Goal: Information Seeking & Learning: Find specific fact

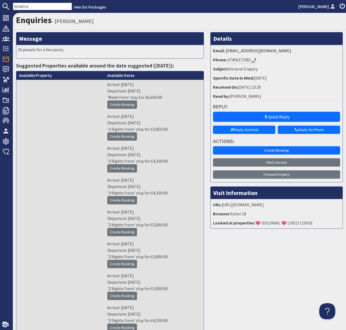
scroll to position [1, 0]
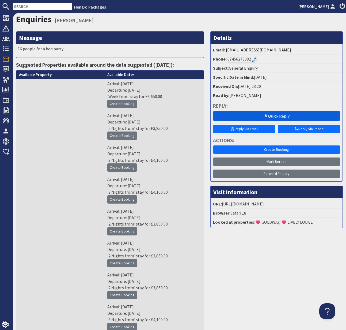
click at [278, 117] on link "Quick Reply" at bounding box center [276, 116] width 127 height 10
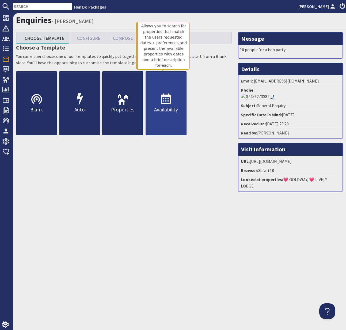
scroll to position [0, 4]
click at [167, 106] on p "Availability" at bounding box center [166, 110] width 40 height 8
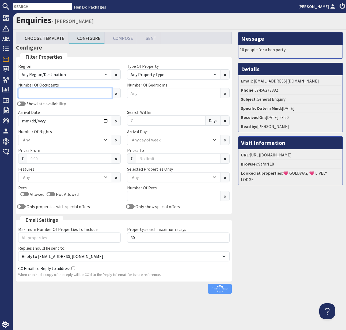
click at [52, 93] on input "Number Of Occupants" at bounding box center [65, 93] width 94 height 10
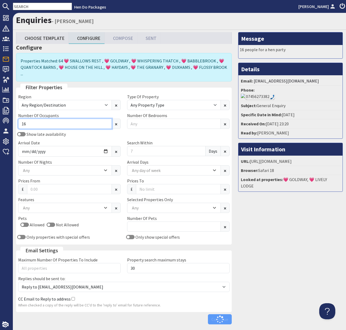
type input "16"
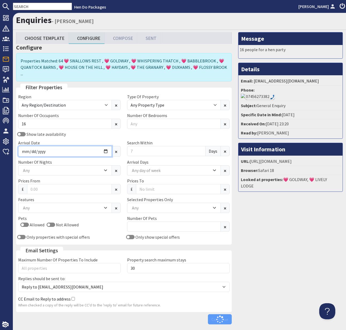
drag, startPoint x: 102, startPoint y: 147, endPoint x: 106, endPoint y: 147, distance: 4.0
click at [102, 147] on input "Arrival Date" at bounding box center [65, 151] width 94 height 11
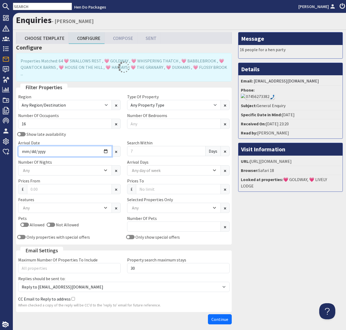
click at [106, 146] on input "Arrival Date" at bounding box center [65, 151] width 94 height 11
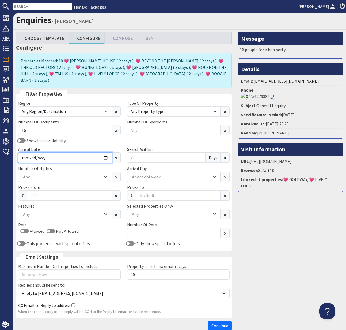
type input "[DATE]"
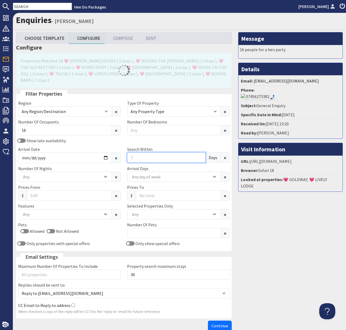
drag, startPoint x: 138, startPoint y: 152, endPoint x: 126, endPoint y: 151, distance: 11.3
click at [126, 151] on div "Search Within Days" at bounding box center [178, 154] width 109 height 17
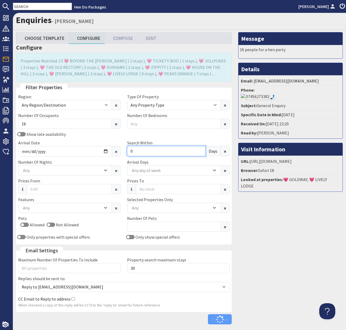
type input "0"
click at [86, 169] on div "Any" at bounding box center [62, 170] width 81 height 6
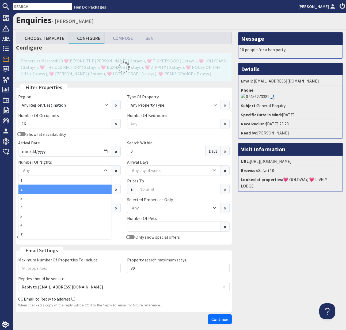
click at [82, 187] on div "2" at bounding box center [64, 189] width 93 height 9
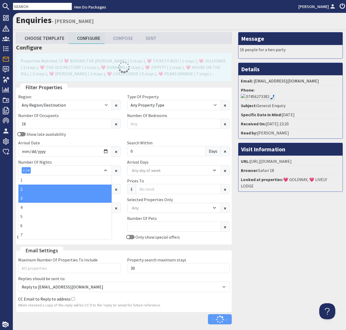
click at [77, 197] on div "3" at bounding box center [64, 198] width 93 height 9
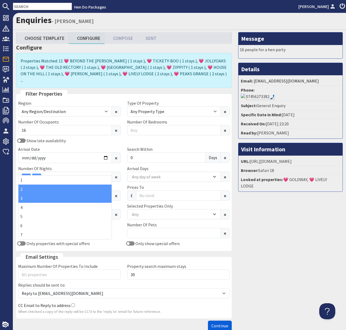
click at [218, 323] on span "Continue" at bounding box center [220, 325] width 17 height 5
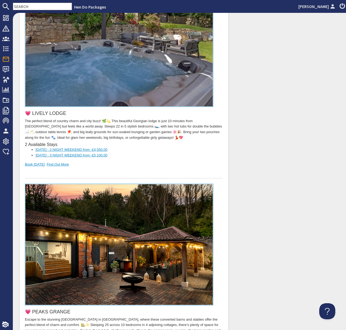
scroll to position [2075, 0]
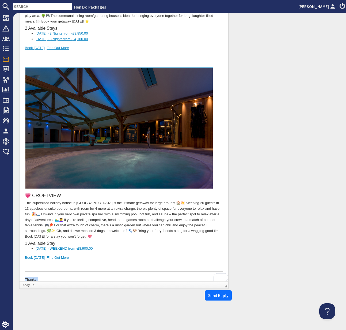
drag, startPoint x: 62, startPoint y: 276, endPoint x: 23, endPoint y: 259, distance: 42.9
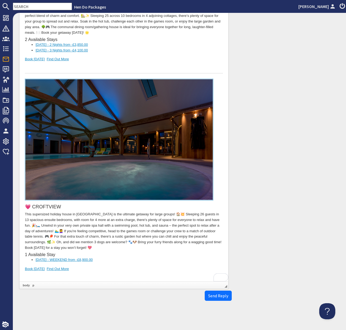
scroll to position [2064, 0]
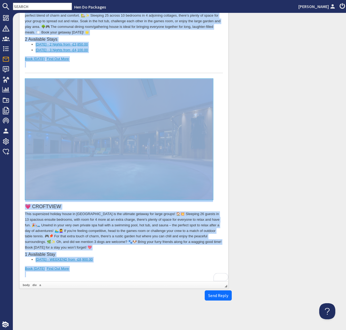
copy body "Lore Ipsumdol Sitamet, Conse adi eli sedd eiusmod. T'in utl etdolore m aliq en …"
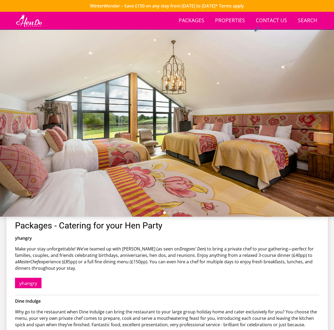
scroll to position [76, 0]
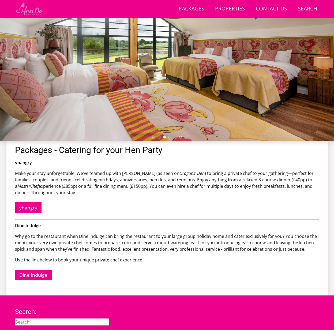
click at [26, 11] on img at bounding box center [29, 8] width 28 height 13
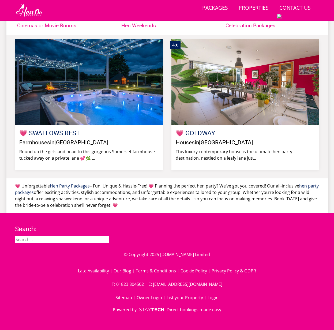
scroll to position [434, 0]
click at [165, 273] on link "Terms & Conditions" at bounding box center [158, 270] width 45 height 9
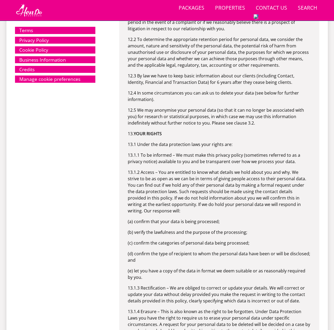
scroll to position [5495, 0]
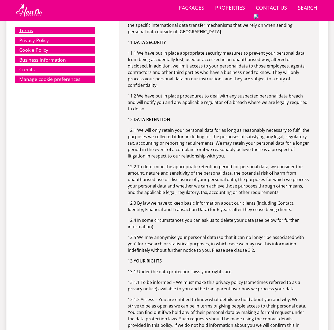
click at [27, 30] on link "Terms" at bounding box center [55, 30] width 80 height 7
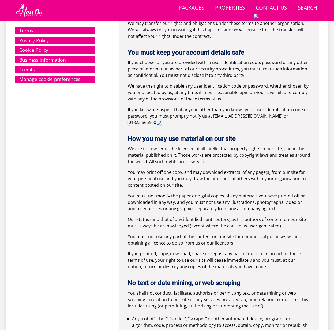
scroll to position [612, 0]
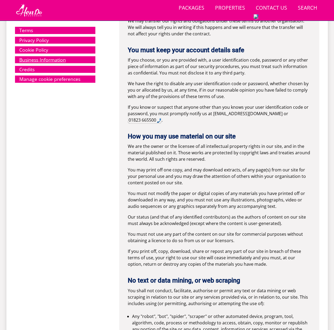
click at [53, 60] on link "Business Information" at bounding box center [55, 59] width 80 height 7
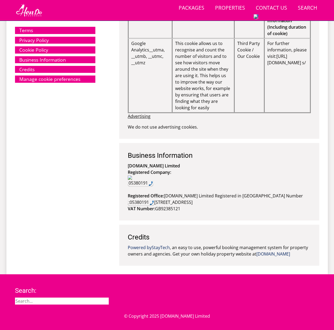
scroll to position [7073, 0]
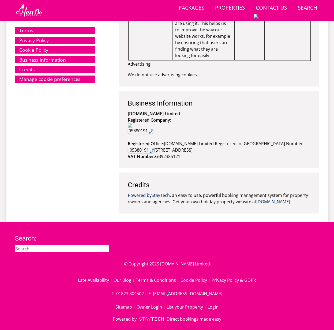
click at [35, 245] on input "search" at bounding box center [62, 248] width 94 height 7
type input "cancellation"
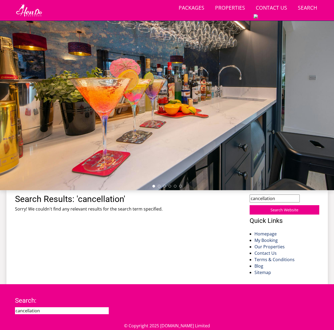
scroll to position [32, 0]
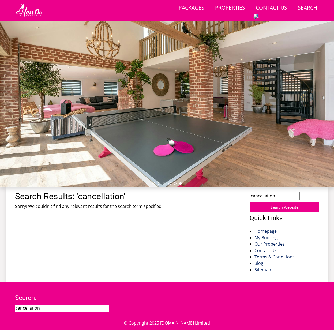
scroll to position [104, 0]
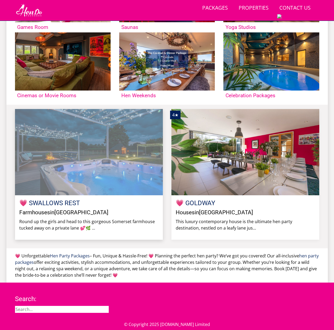
scroll to position [437, 0]
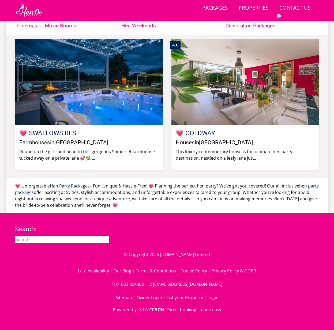
click at [162, 268] on link "Terms & Conditions" at bounding box center [158, 270] width 45 height 9
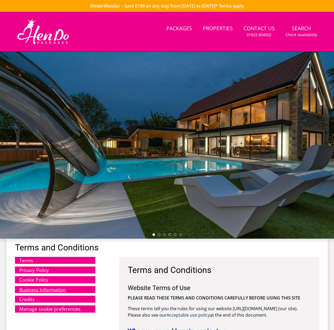
click at [43, 291] on link "Business Information" at bounding box center [55, 289] width 80 height 7
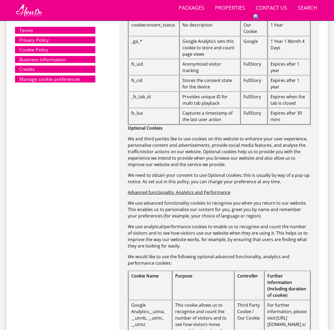
scroll to position [6750, 0]
